Goal: Transaction & Acquisition: Download file/media

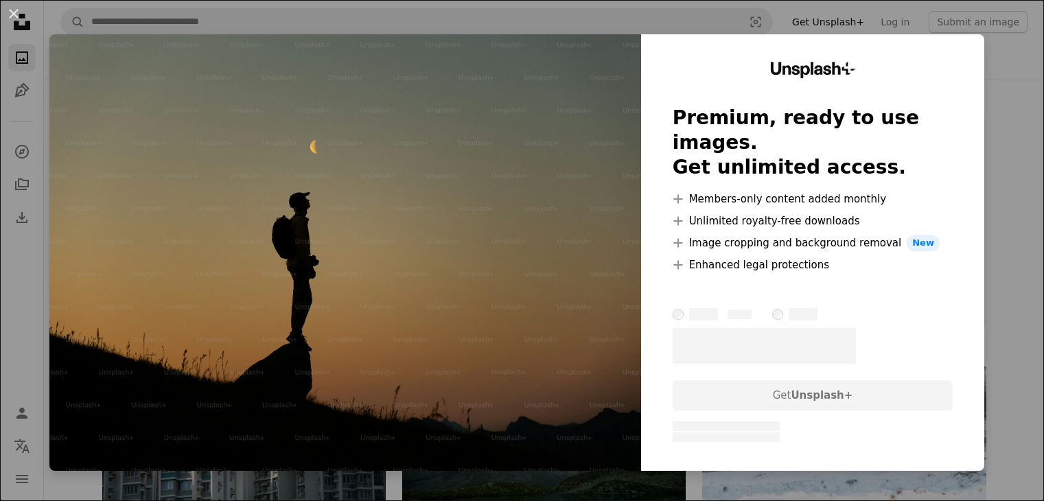
scroll to position [343, 0]
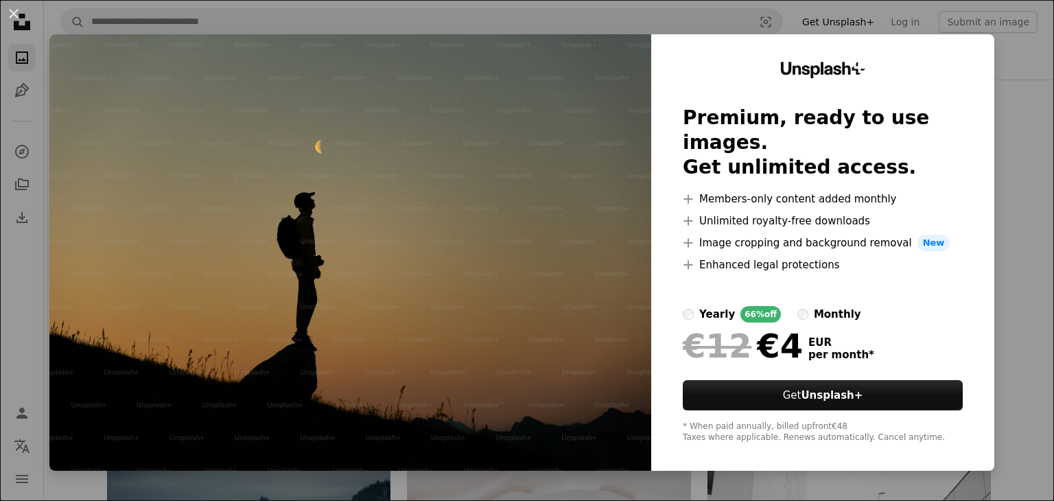
click at [1002, 56] on div "An X shape Unsplash+ Premium, ready to use images. Get unlimited access. A plus…" at bounding box center [527, 250] width 1054 height 501
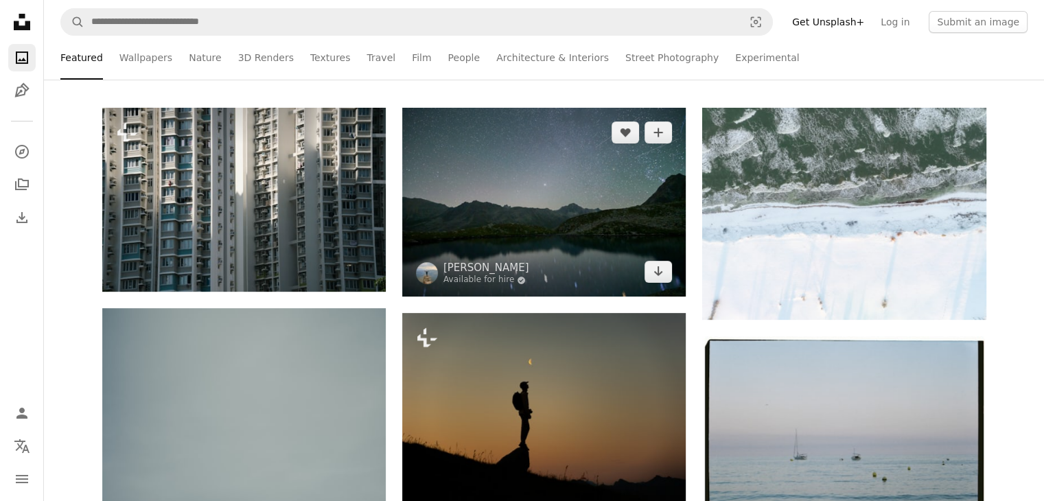
scroll to position [206, 0]
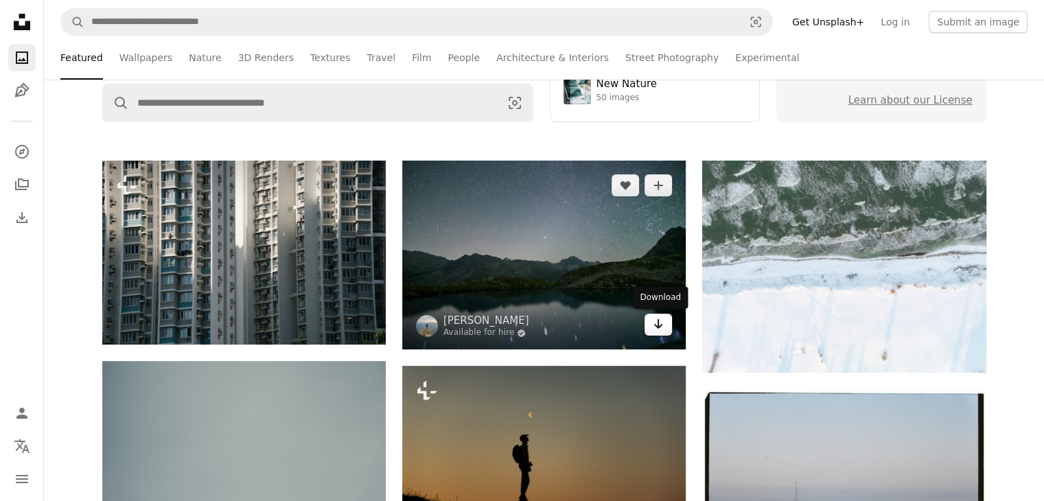
click at [662, 327] on icon "Arrow pointing down" at bounding box center [658, 324] width 11 height 16
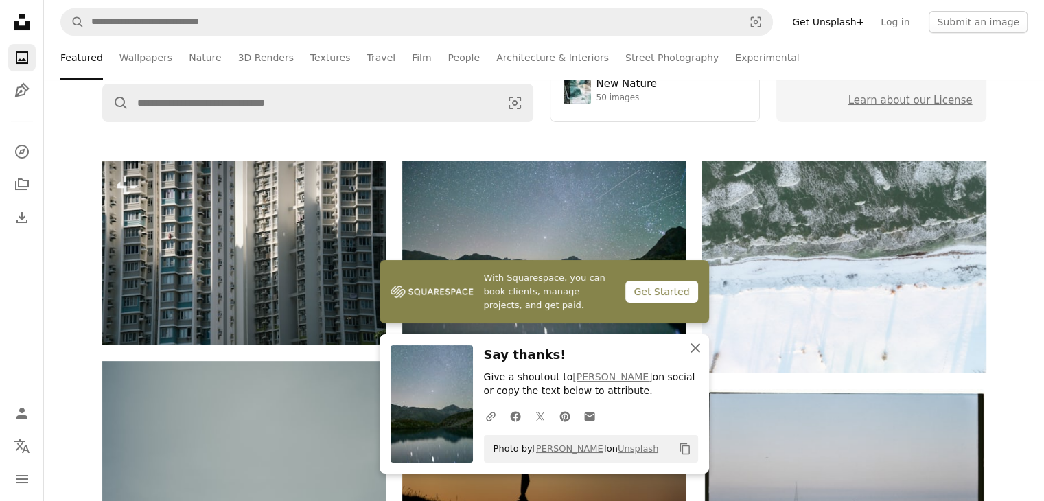
click at [689, 349] on icon "An X shape" at bounding box center [695, 348] width 16 height 16
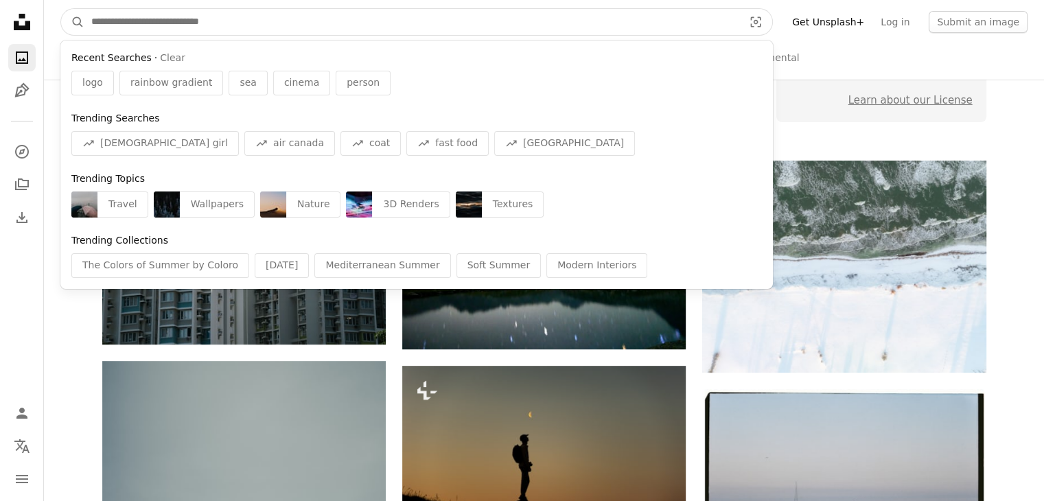
click at [202, 21] on input "Find visuals sitewide" at bounding box center [411, 22] width 655 height 26
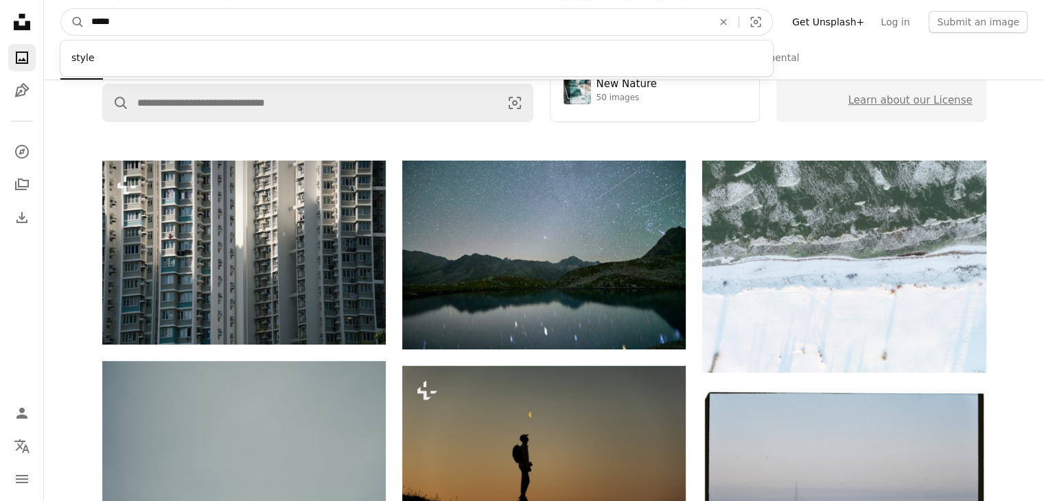
type input "*****"
click at [61, 9] on button "A magnifying glass" at bounding box center [72, 22] width 23 height 26
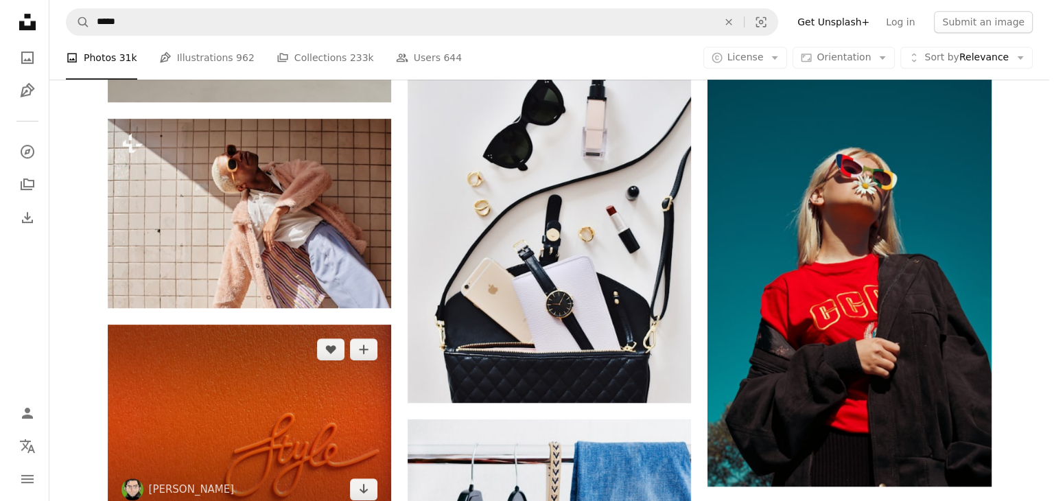
scroll to position [824, 0]
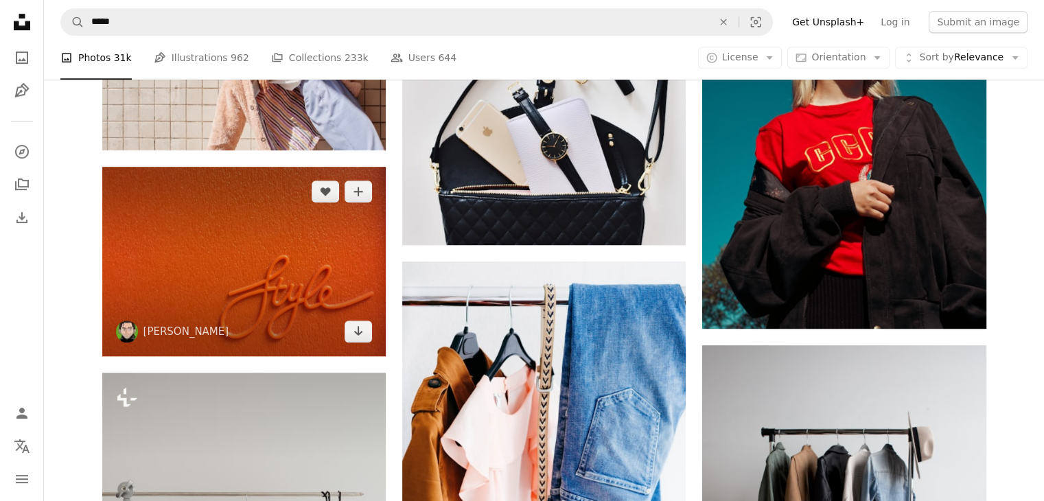
click at [233, 167] on img at bounding box center [243, 261] width 283 height 189
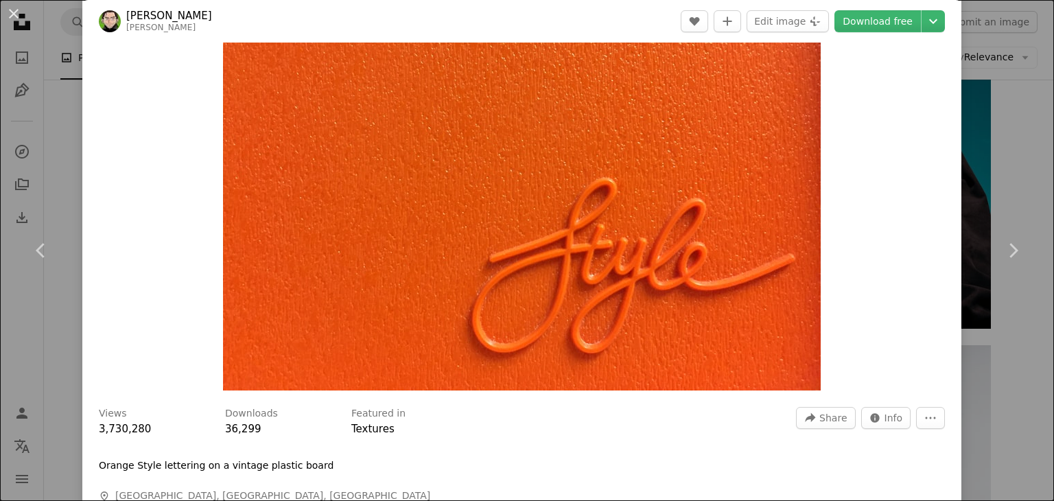
scroll to position [137, 0]
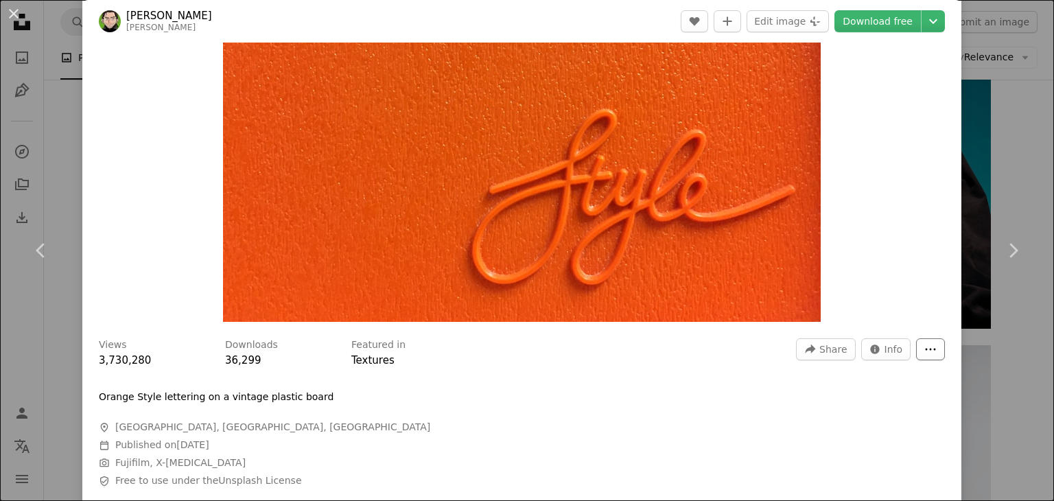
click at [925, 352] on icon "More Actions" at bounding box center [931, 349] width 12 height 12
click at [625, 359] on dialog "An X shape Chevron left Chevron right [PERSON_NAME] [PERSON_NAME] A heart A plu…" at bounding box center [527, 250] width 1054 height 501
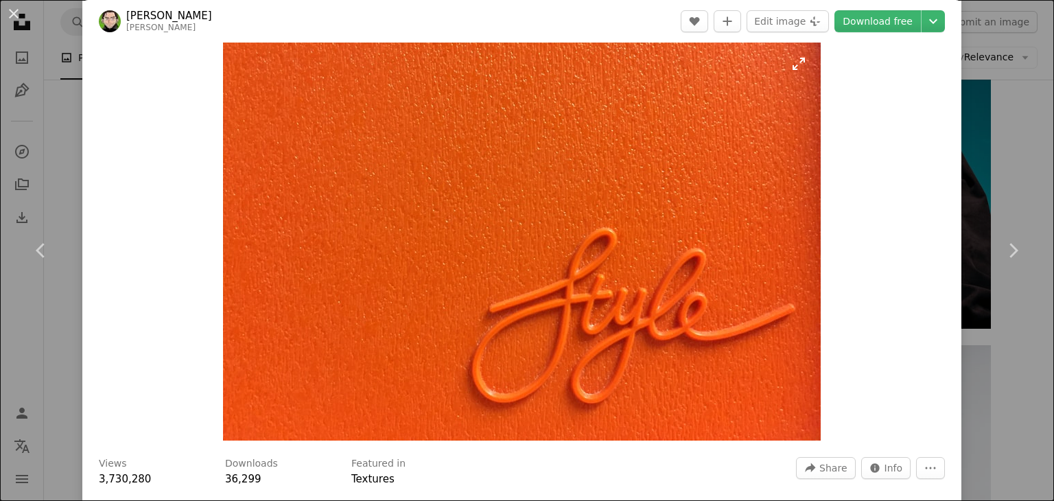
scroll to position [0, 0]
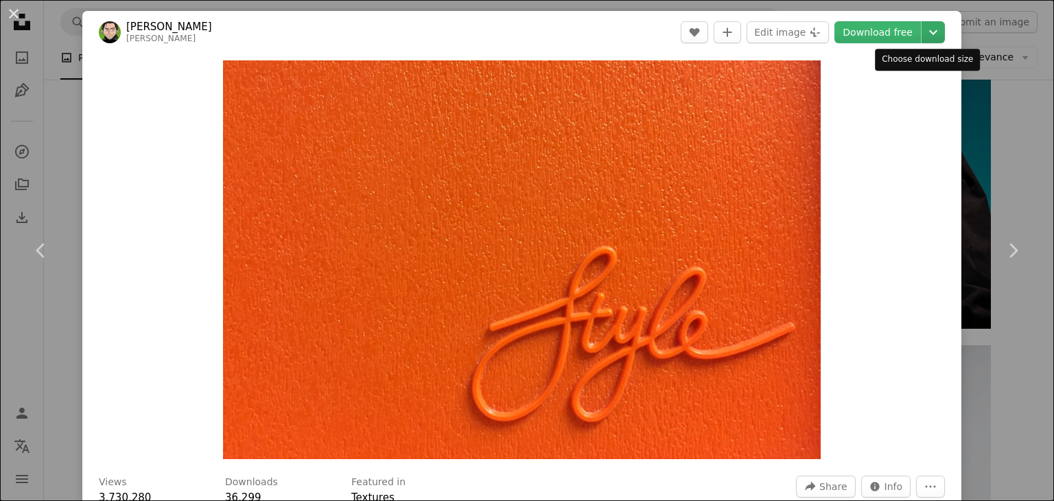
click at [923, 36] on icon "Chevron down" at bounding box center [934, 32] width 22 height 16
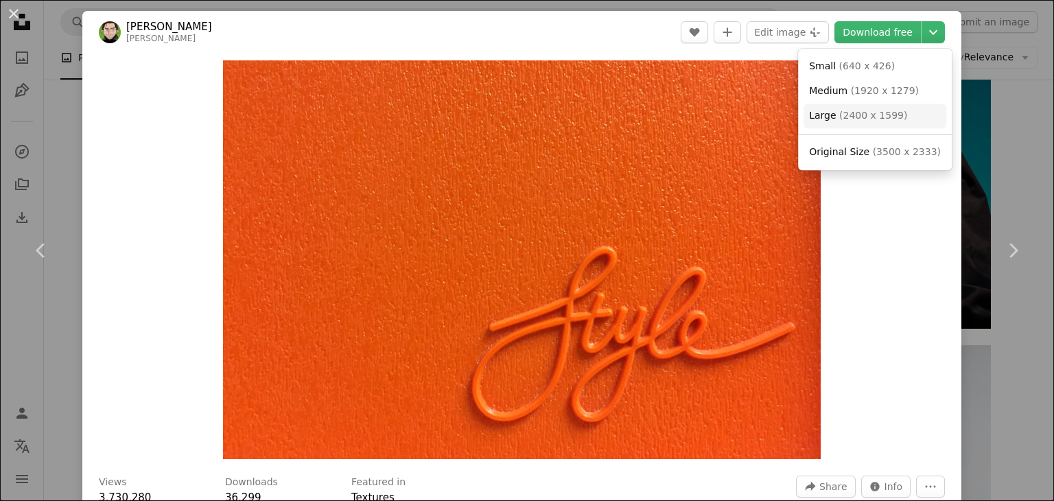
click at [866, 115] on span "( 2400 x 1599 )" at bounding box center [874, 115] width 68 height 11
